Goal: Check status: Check status

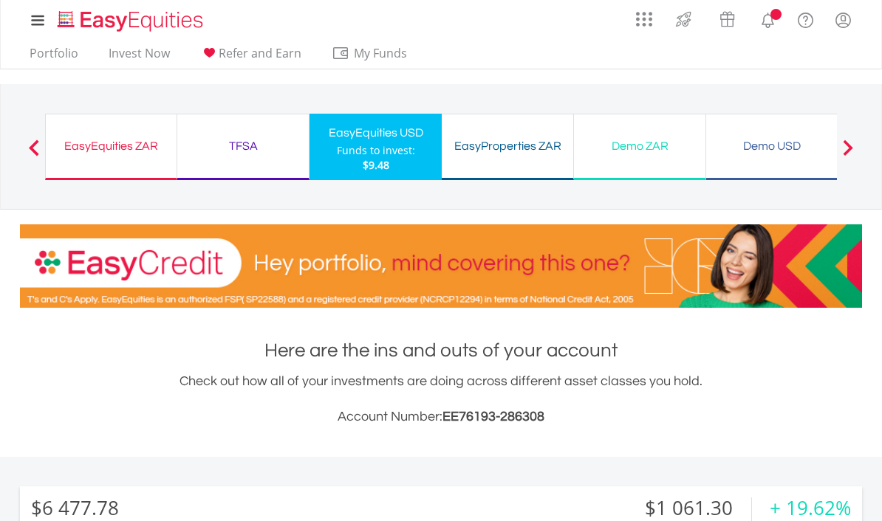
scroll to position [142, 281]
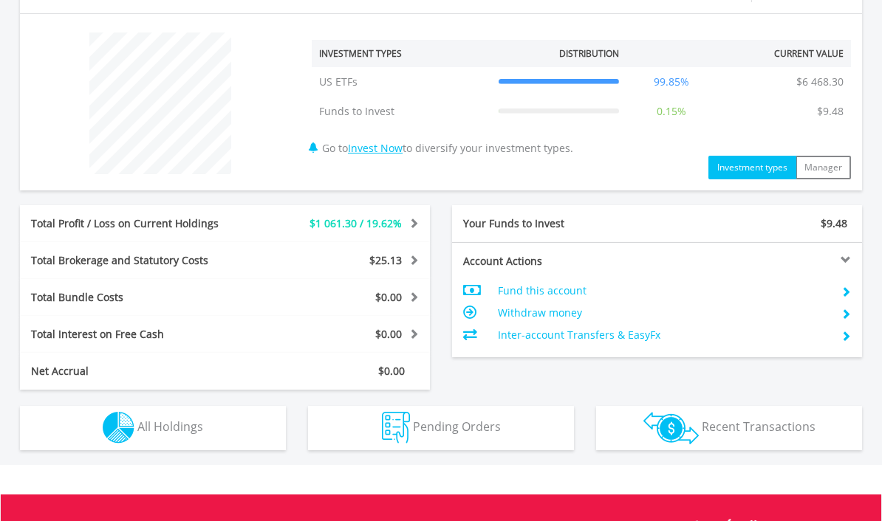
click at [204, 433] on button "Holdings All Holdings" at bounding box center [153, 429] width 266 height 44
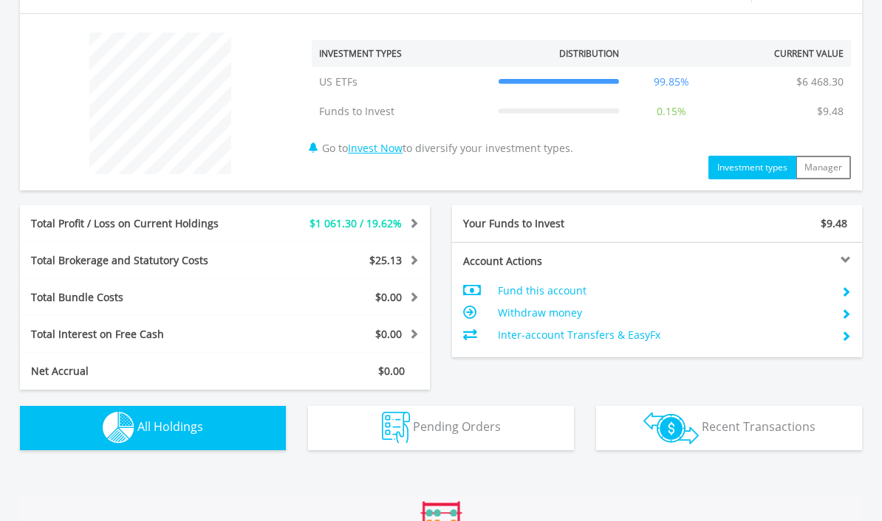
scroll to position [875, 0]
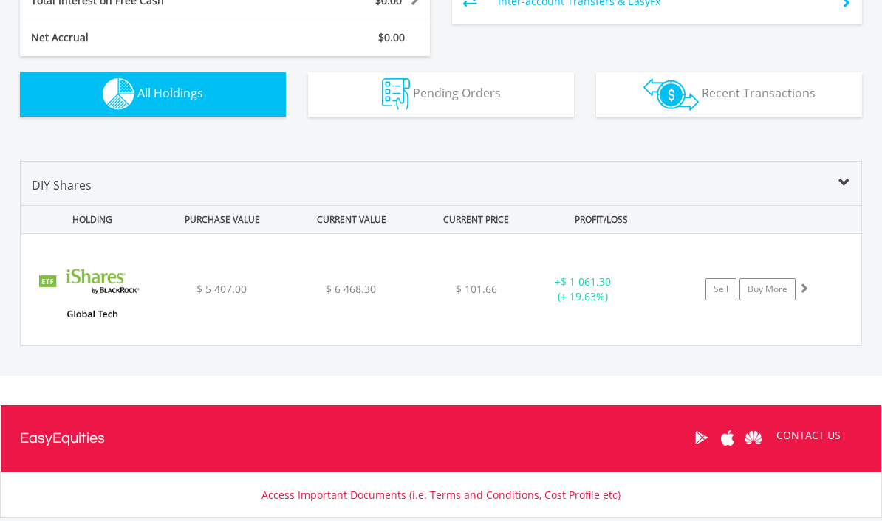
click at [439, 292] on div "$ 101.66" at bounding box center [475, 289] width 117 height 15
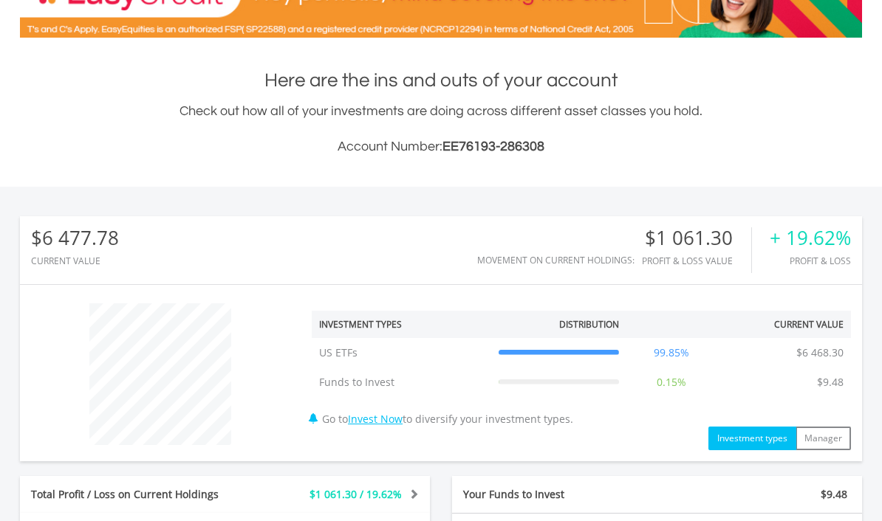
scroll to position [0, 0]
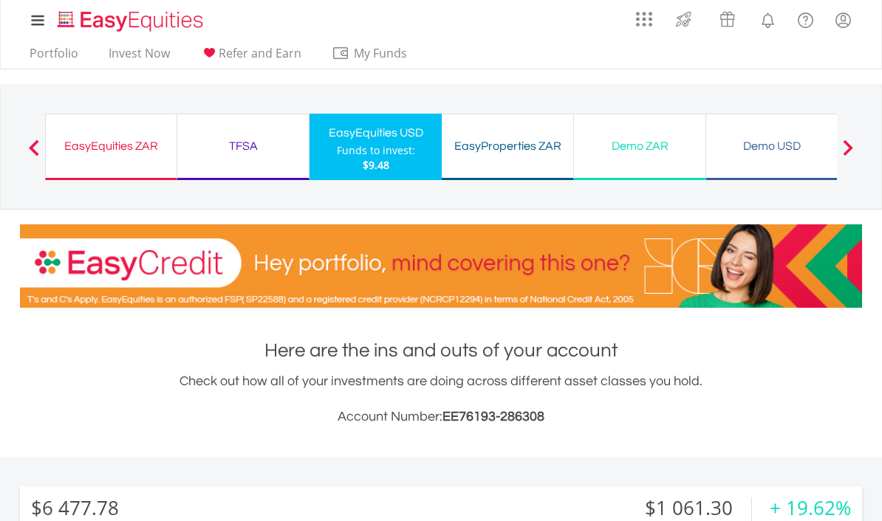
click at [106, 155] on div "EasyEquities ZAR" at bounding box center [111, 146] width 113 height 21
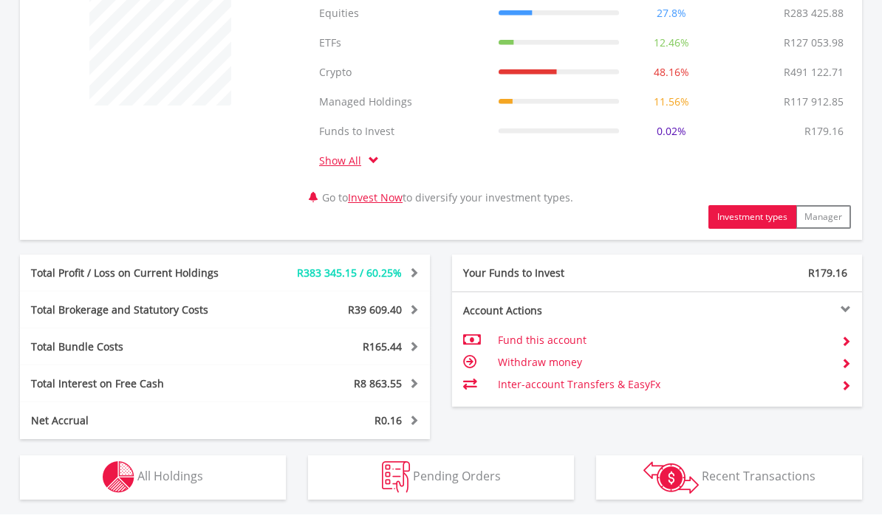
scroll to position [617, 0]
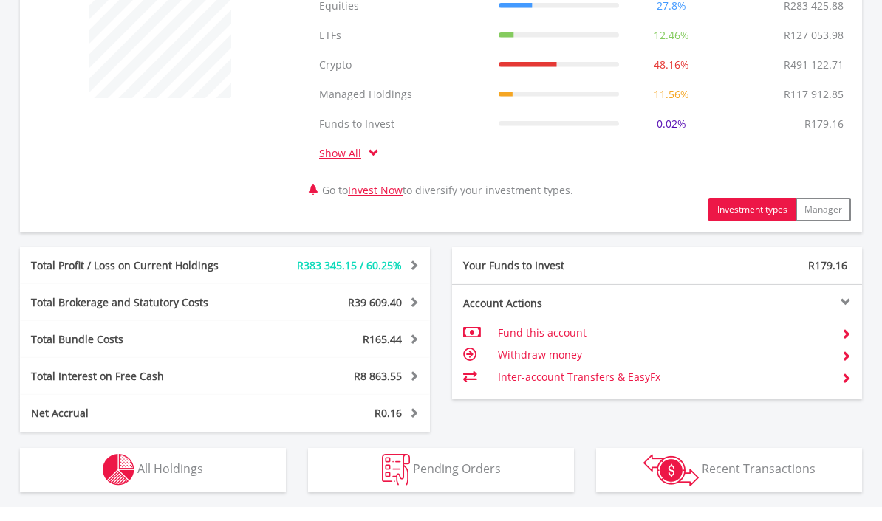
click at [210, 470] on button "Holdings All Holdings" at bounding box center [153, 470] width 266 height 44
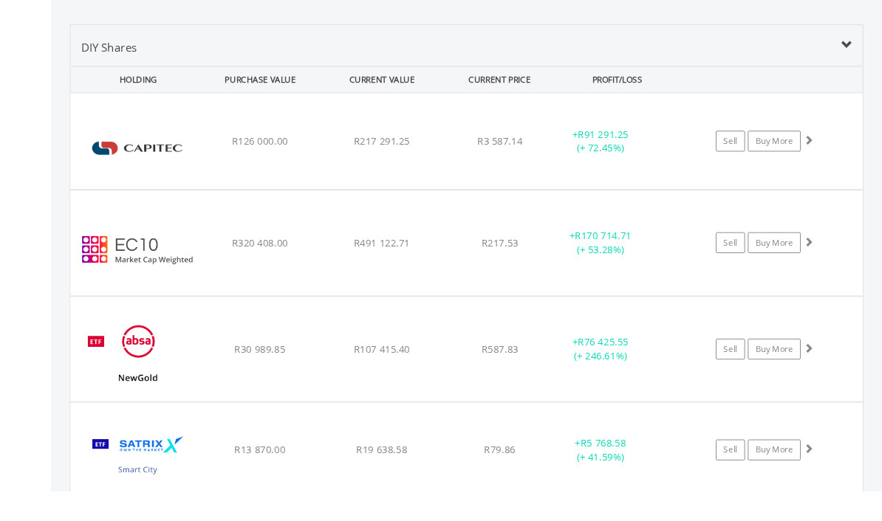
scroll to position [1062, 0]
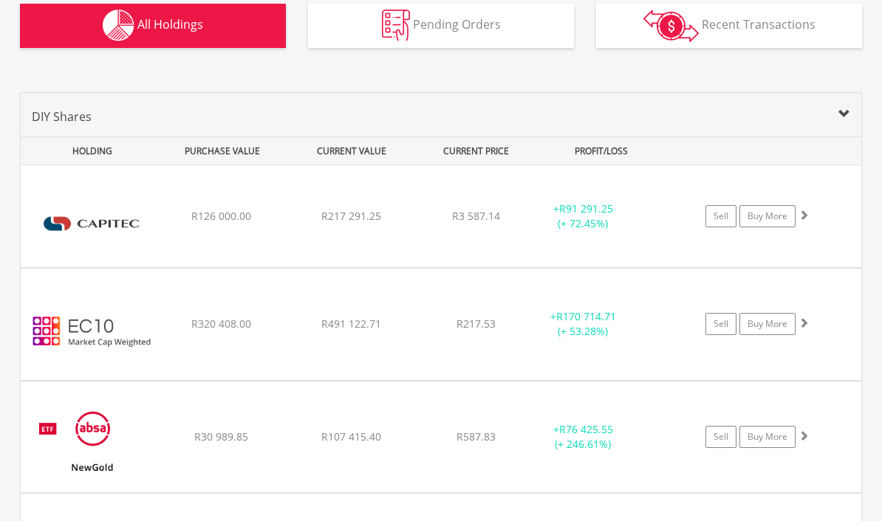
click at [536, 323] on div "+ R170 714.71 (+ 53.28%)" at bounding box center [583, 324] width 112 height 30
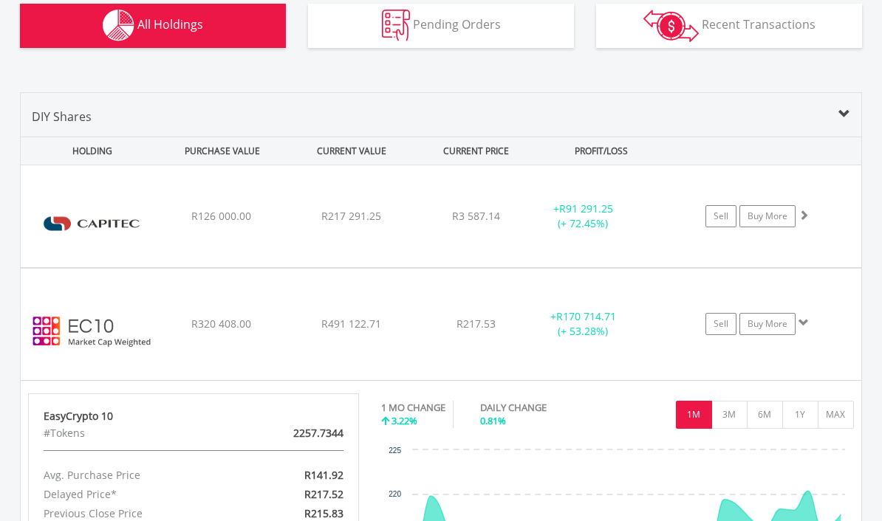
click at [413, 332] on div "﻿ EasyCrypto 10 R320 408.00 R491 122.71 R217.53 + R170 714.71 (+ 53.28%) Sell B…" at bounding box center [441, 324] width 841 height 111
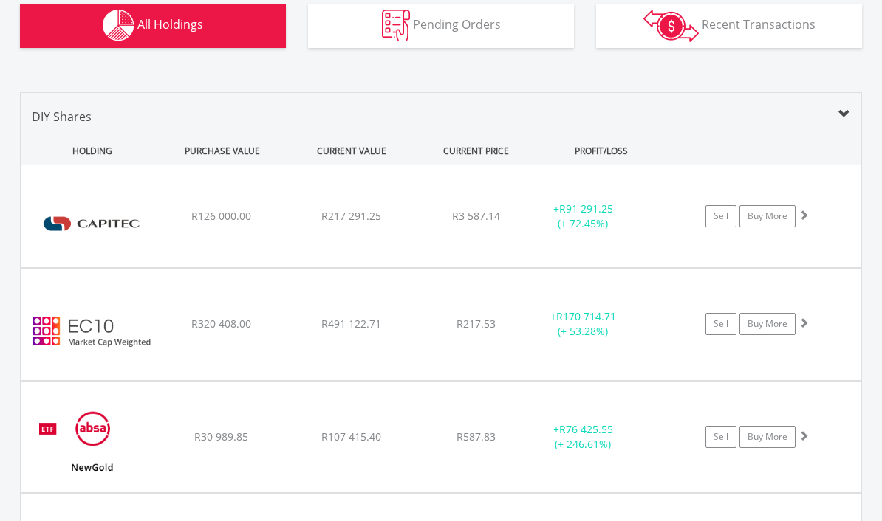
click at [408, 208] on div "﻿ Capitec Bank Holdings Limited R126 000.00 R217 291.25 R3 587.14 + R91 291.25 …" at bounding box center [441, 216] width 841 height 102
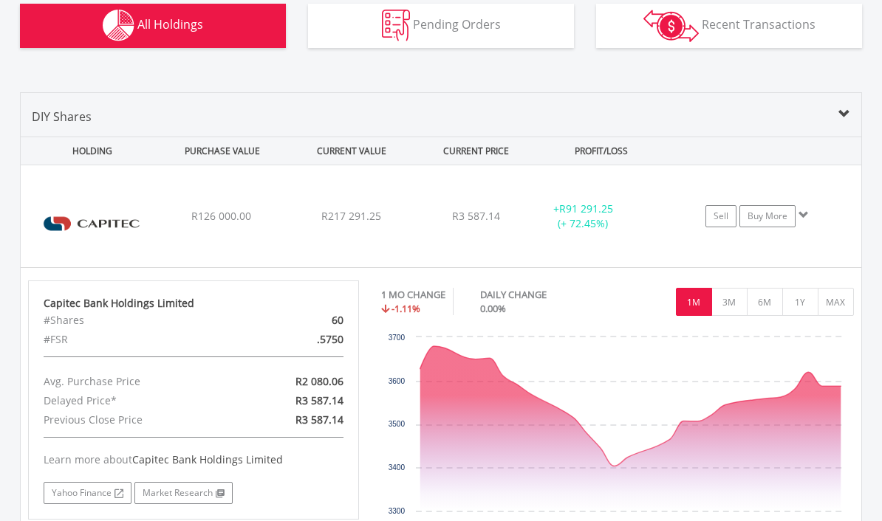
click at [417, 216] on div "﻿ Capitec Bank Holdings Limited R126 000.00 R217 291.25 R3 587.14 + R91 291.25 …" at bounding box center [441, 216] width 841 height 102
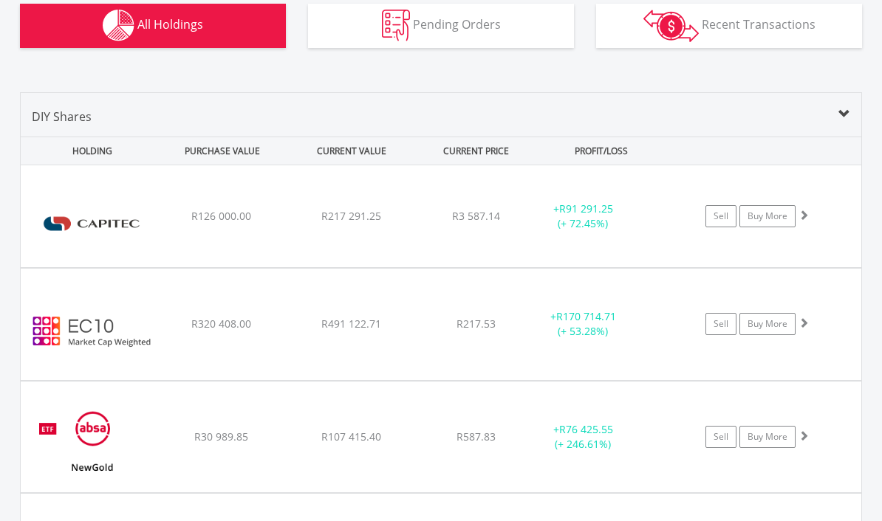
click at [458, 451] on div "﻿ NewGold ETF R30 989.85 R107 415.40 R587.83 + R76 425.55 (+ 246.61%) Sell Buy …" at bounding box center [441, 437] width 841 height 111
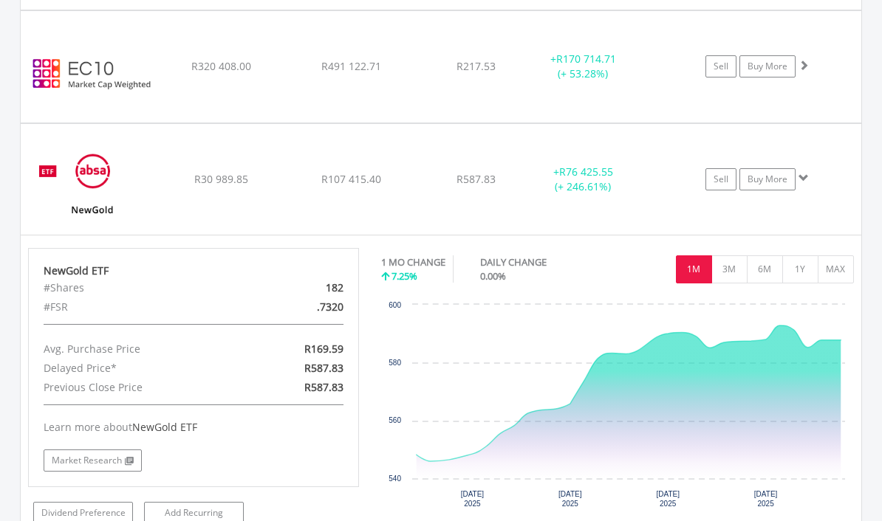
scroll to position [1322, 0]
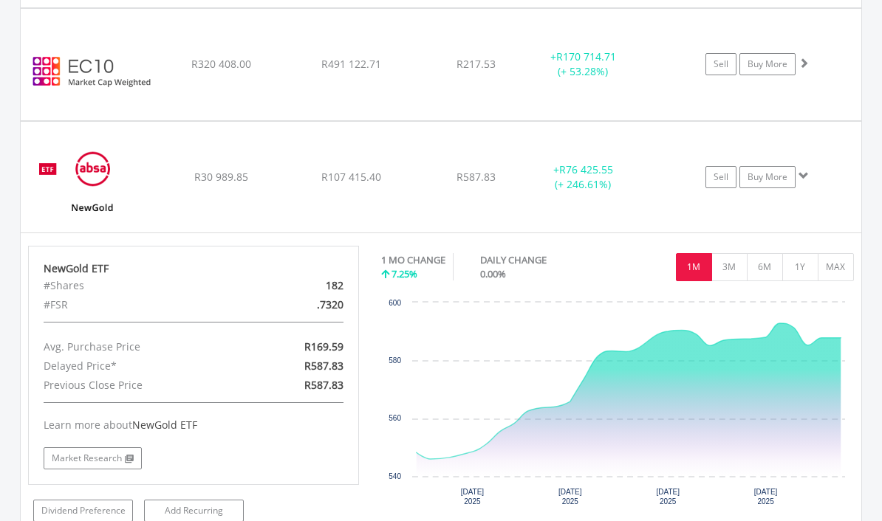
click at [450, 178] on div "R587.83" at bounding box center [475, 177] width 117 height 15
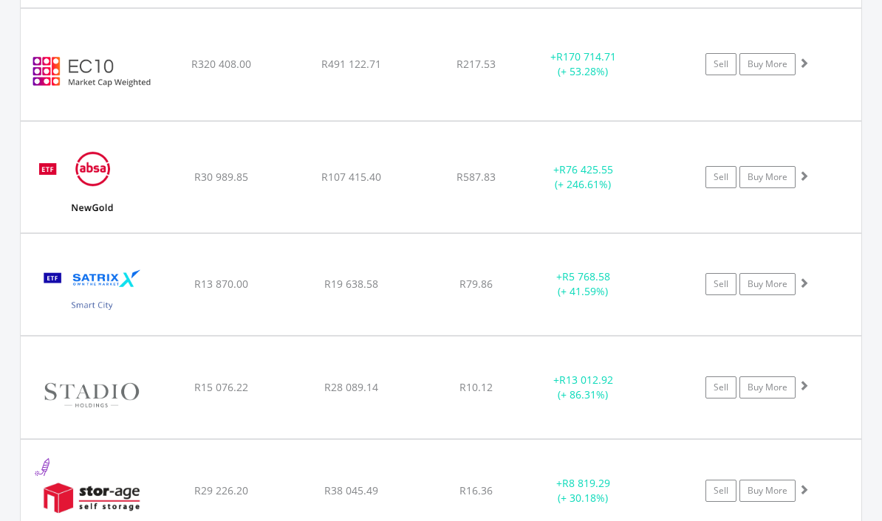
click at [257, 119] on div "﻿ EasyCrypto 10 R320 408.00 R491 122.71 R217.53 + R170 714.71 (+ 53.28%) Sell B…" at bounding box center [441, 64] width 841 height 111
